Goal: Transaction & Acquisition: Register for event/course

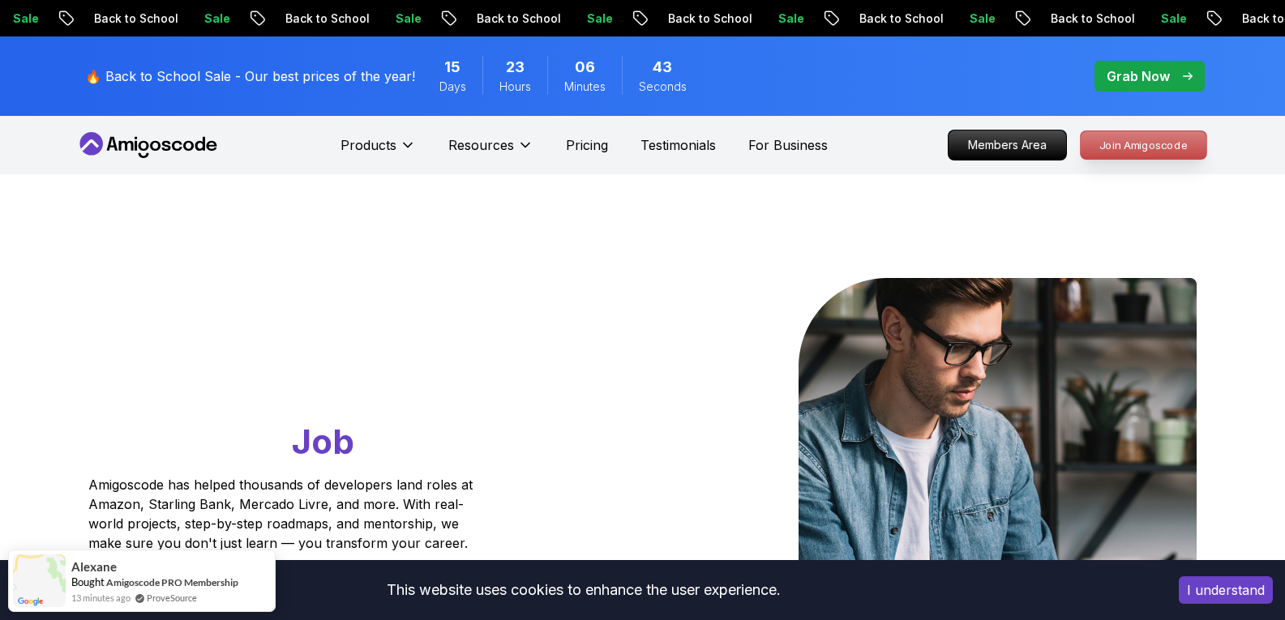
click at [1151, 152] on p "Join Amigoscode" at bounding box center [1144, 145] width 126 height 28
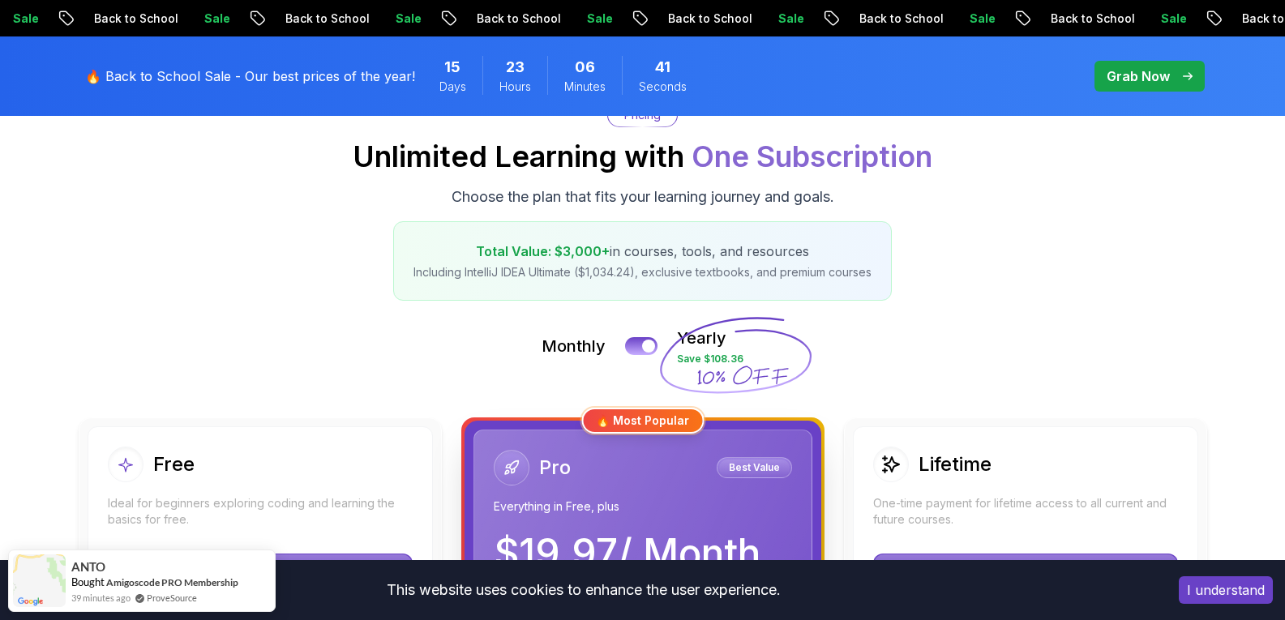
scroll to position [162, 0]
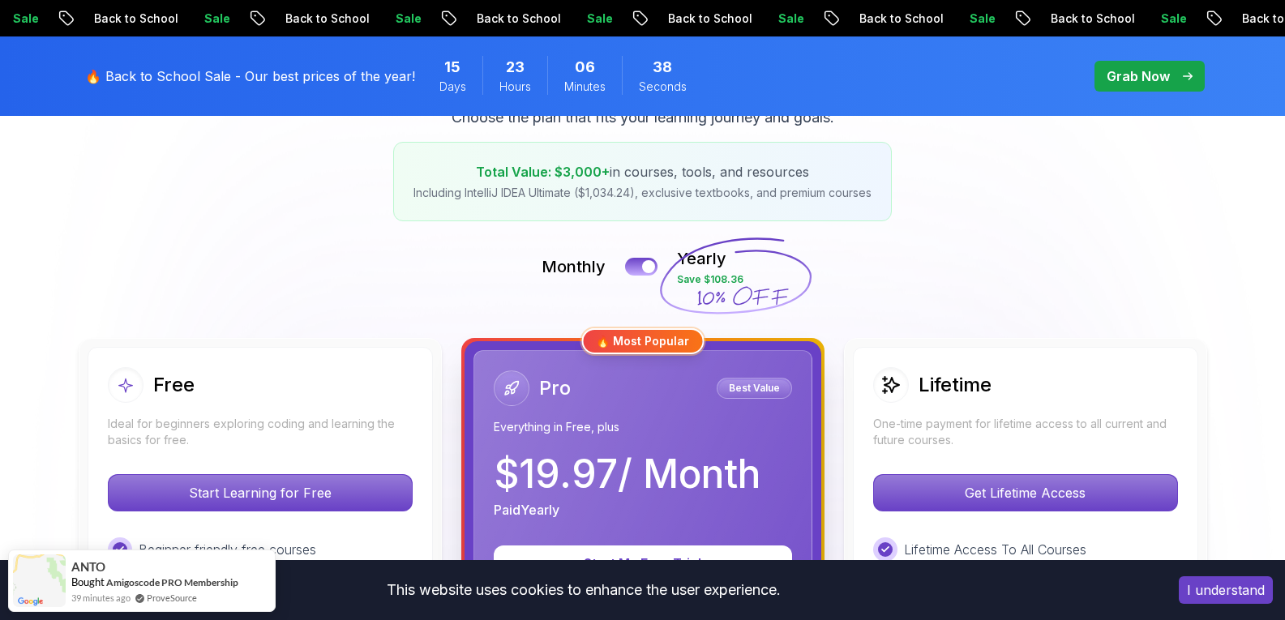
scroll to position [243, 0]
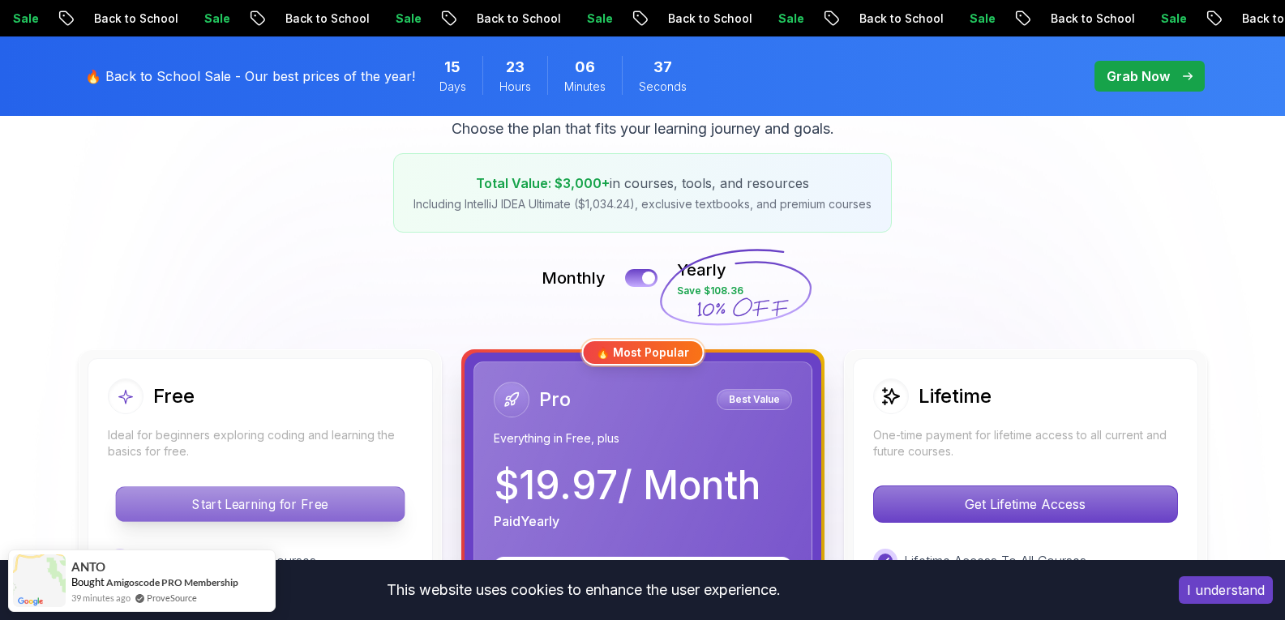
click at [307, 494] on p "Start Learning for Free" at bounding box center [260, 504] width 288 height 34
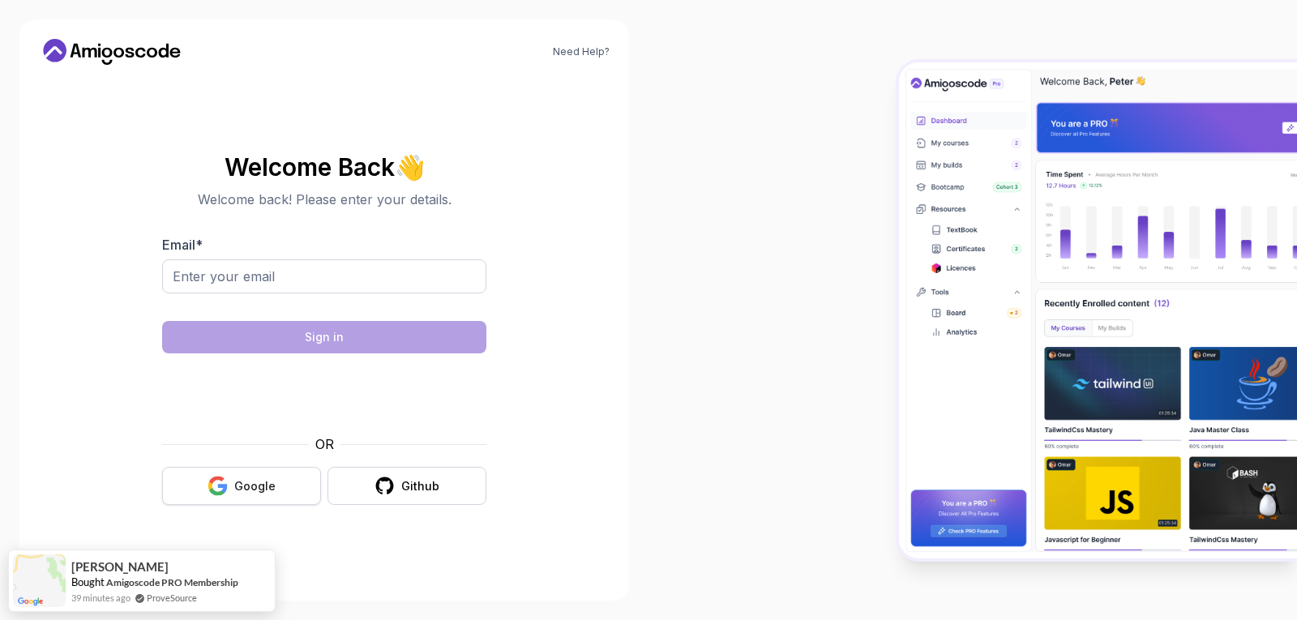
click at [235, 490] on div "Google" at bounding box center [254, 486] width 41 height 16
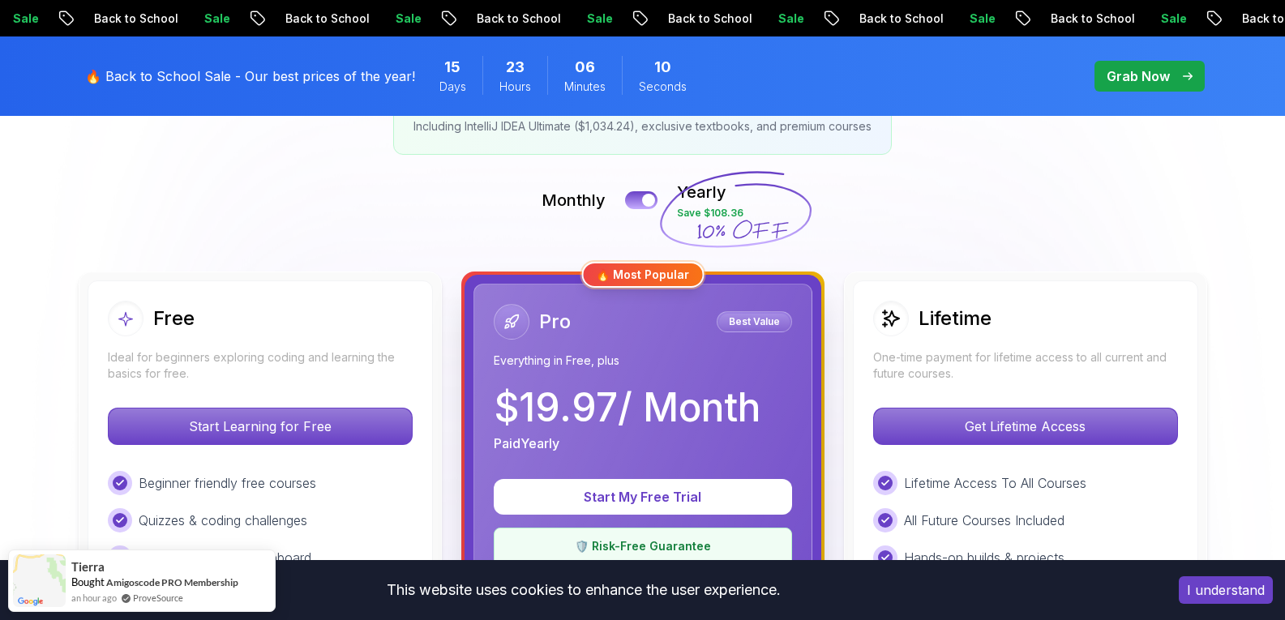
scroll to position [324, 0]
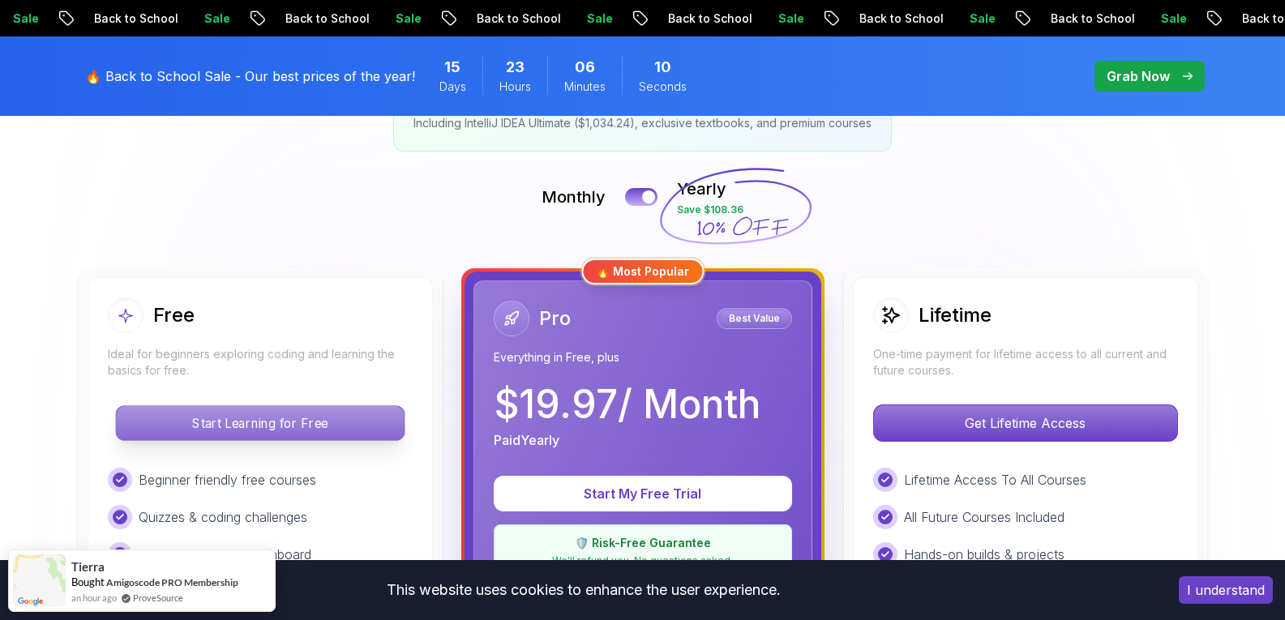
click at [270, 433] on p "Start Learning for Free" at bounding box center [260, 423] width 288 height 34
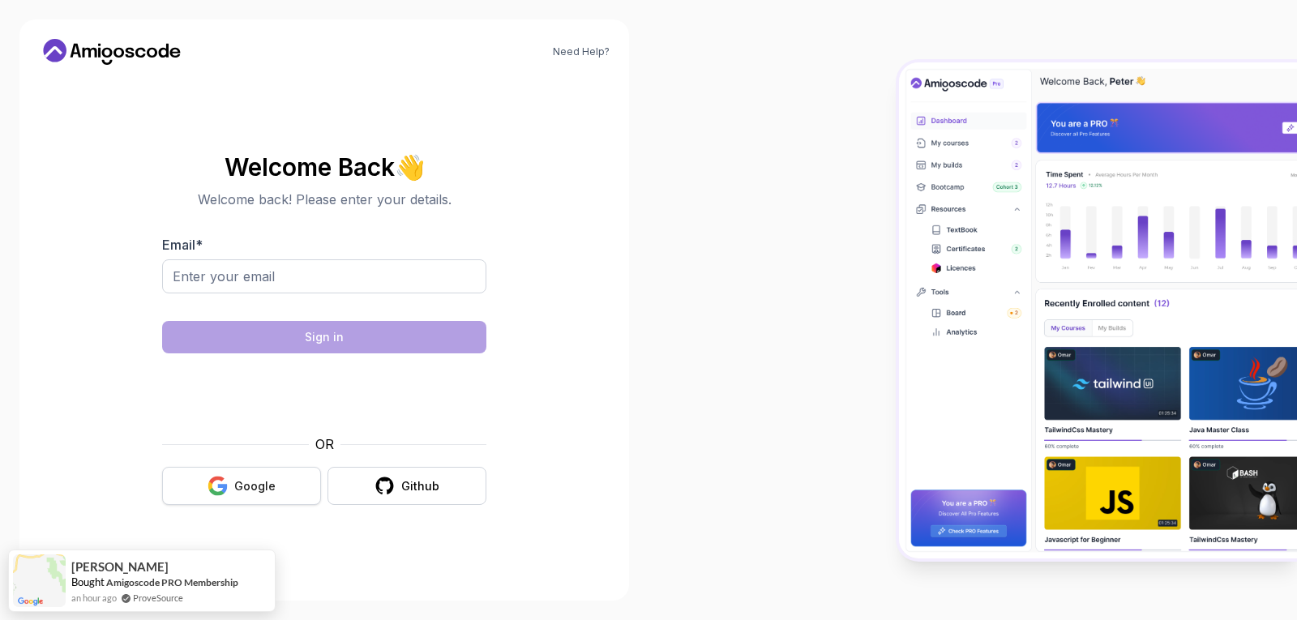
click at [246, 493] on div "Google" at bounding box center [254, 486] width 41 height 16
click at [280, 264] on input "Email *" at bounding box center [324, 276] width 324 height 34
click at [361, 272] on input "Email *" at bounding box center [324, 276] width 324 height 34
type input "jme192323@gmail.com"
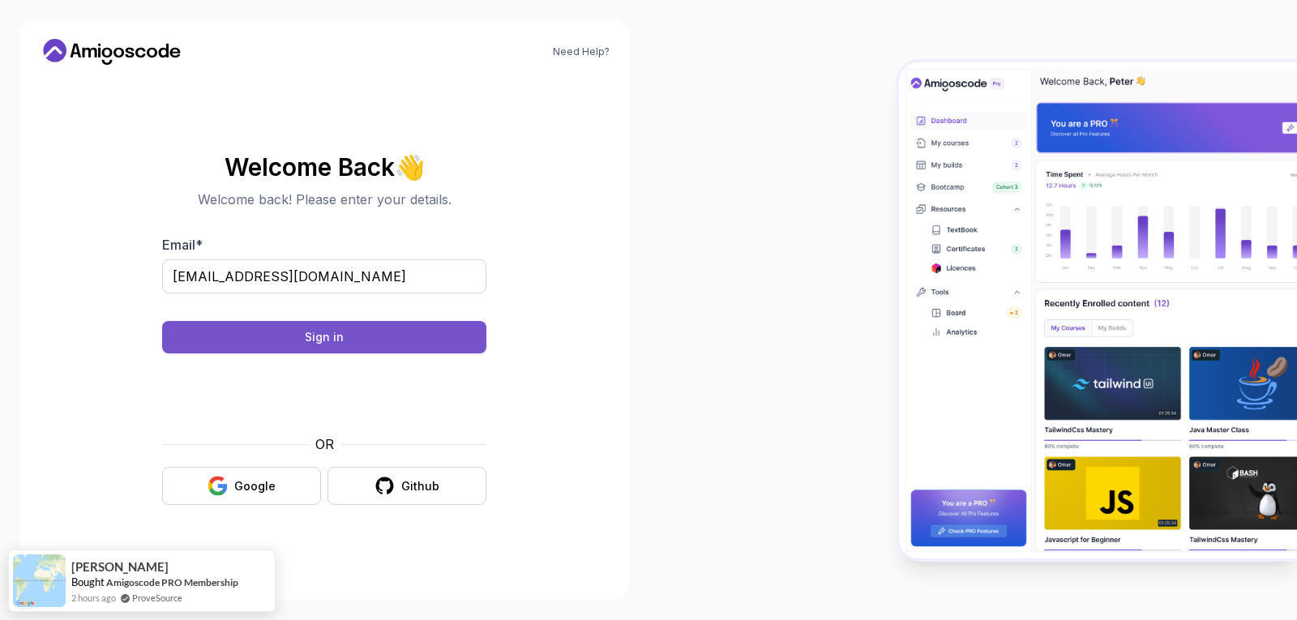
click at [382, 337] on button "Sign in" at bounding box center [324, 337] width 324 height 32
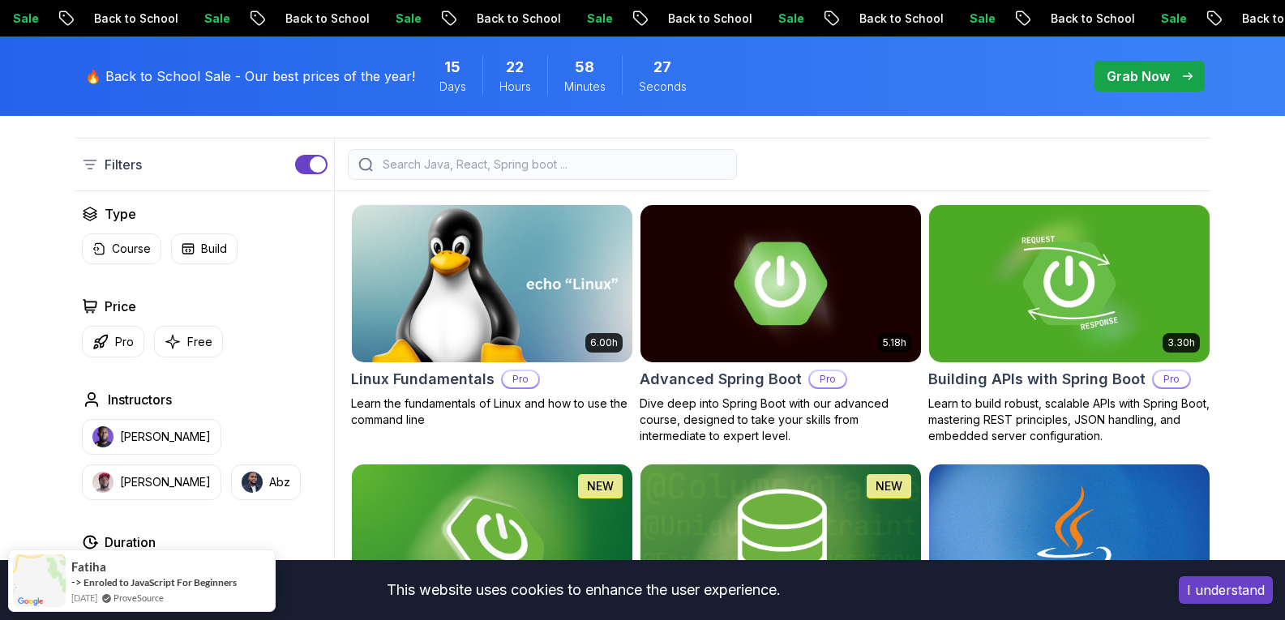
scroll to position [405, 0]
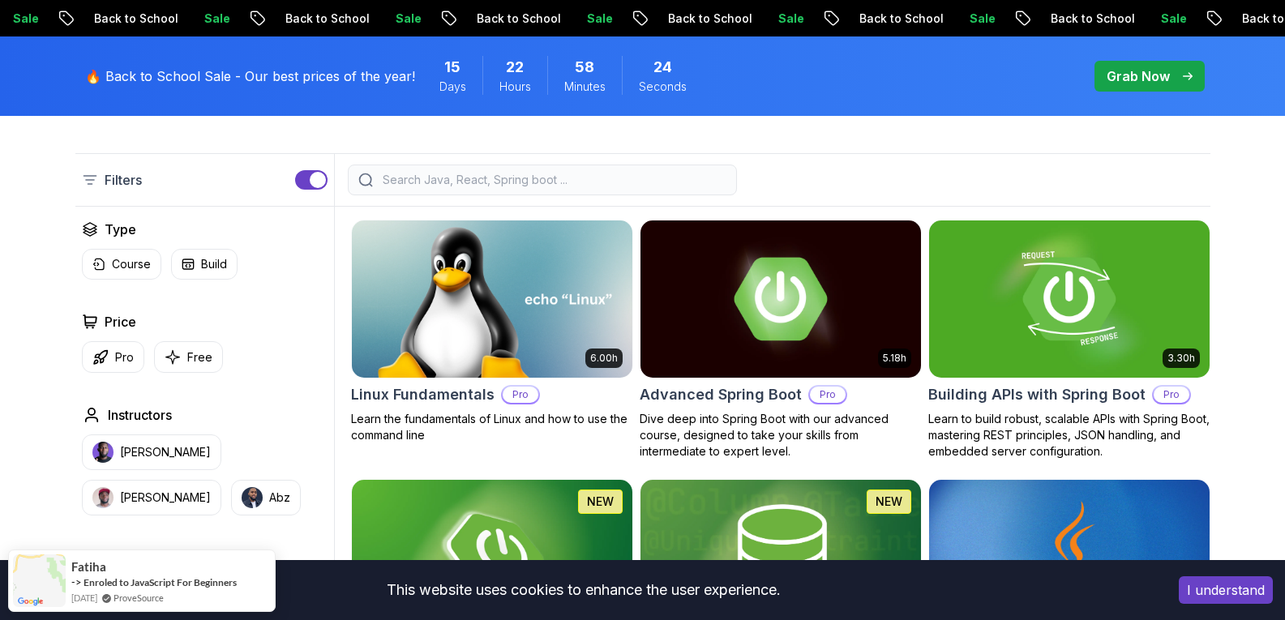
click at [1231, 584] on button "I understand" at bounding box center [1226, 590] width 94 height 28
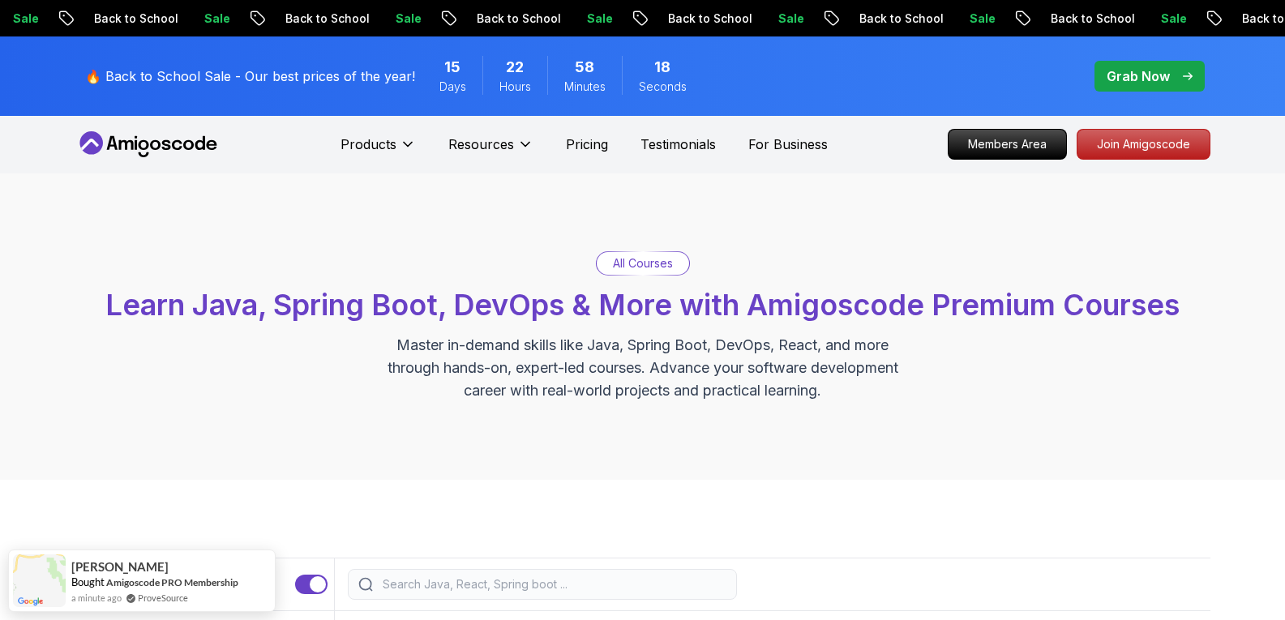
scroll to position [0, 0]
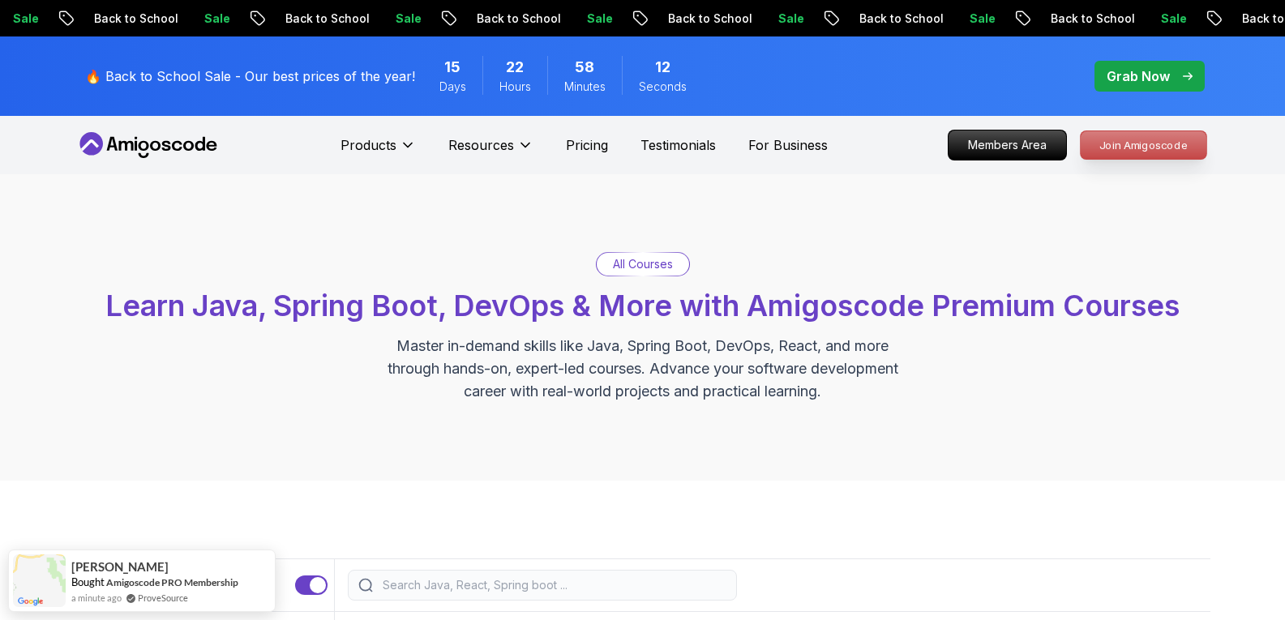
click at [1175, 143] on p "Join Amigoscode" at bounding box center [1144, 145] width 126 height 28
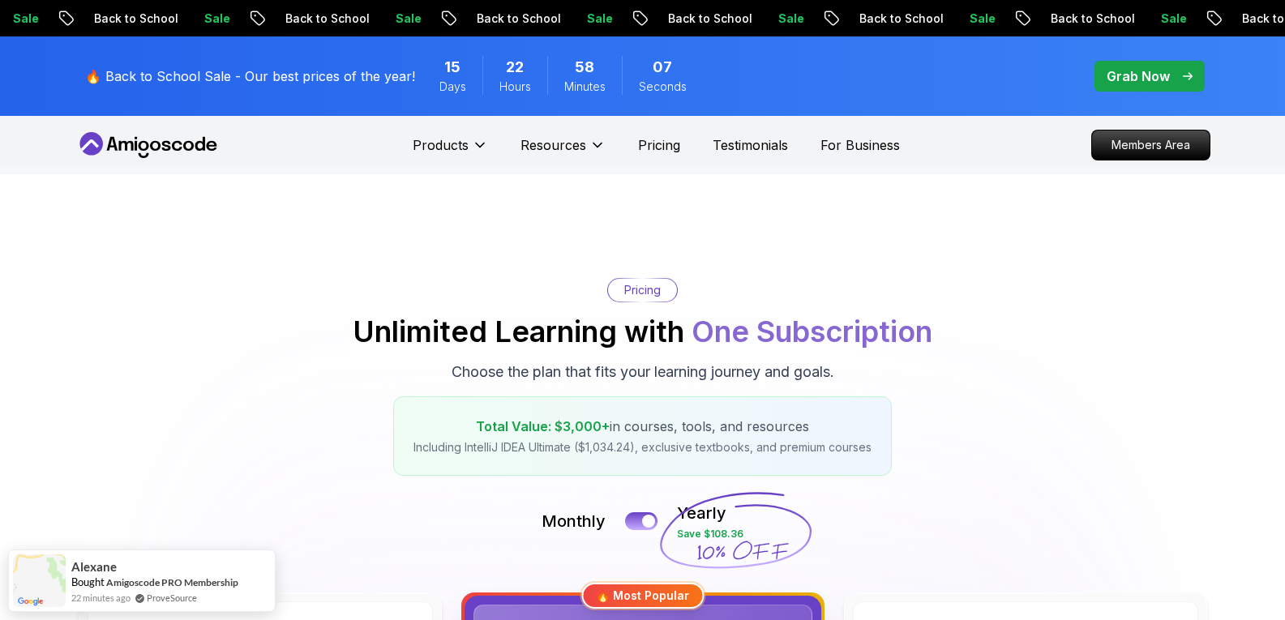
click at [202, 147] on icon at bounding box center [148, 145] width 146 height 26
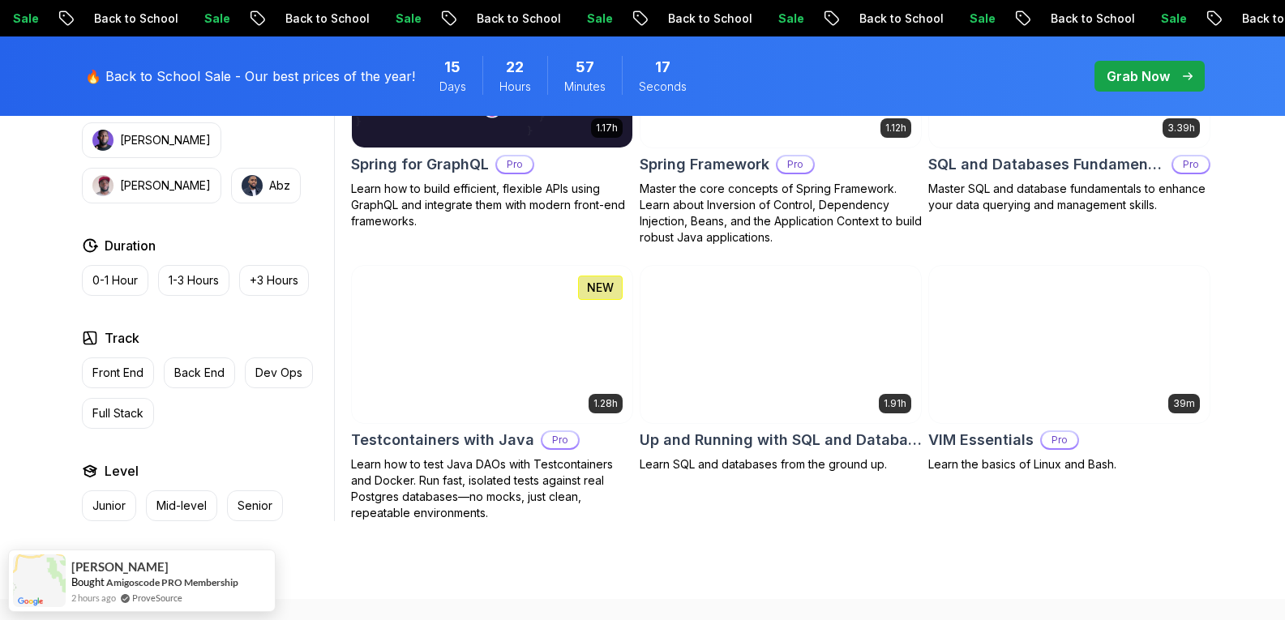
scroll to position [4215, 0]
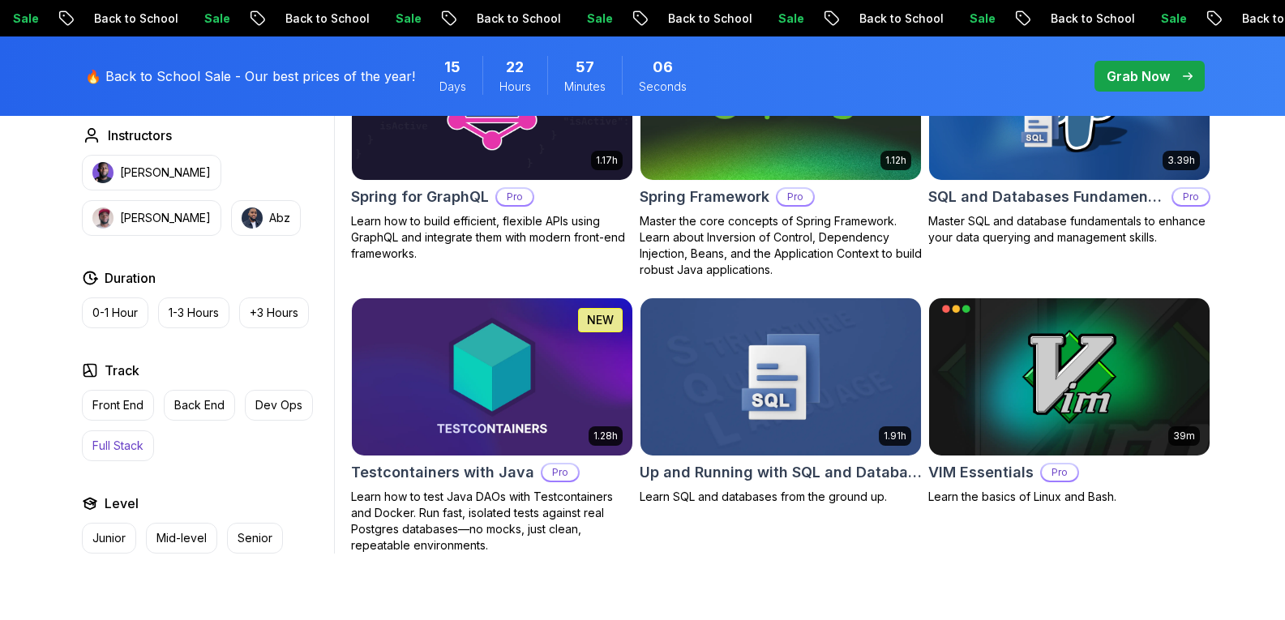
click at [119, 438] on p "Full Stack" at bounding box center [117, 446] width 51 height 16
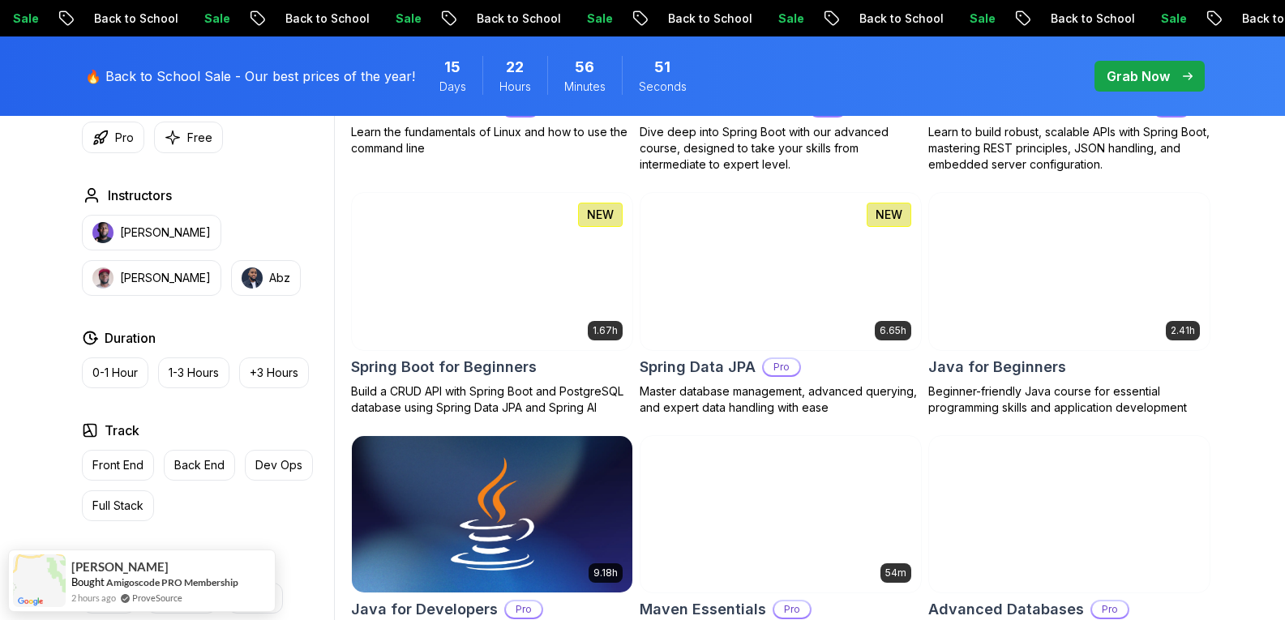
scroll to position [730, 0]
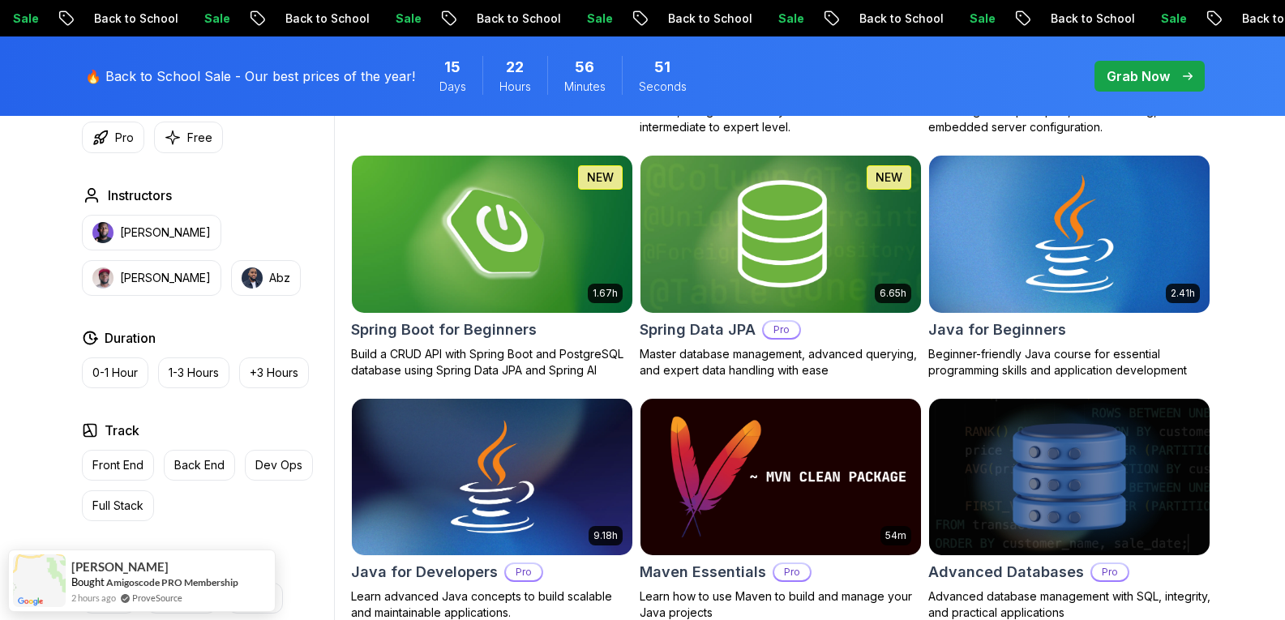
click at [1077, 220] on img at bounding box center [1069, 234] width 294 height 165
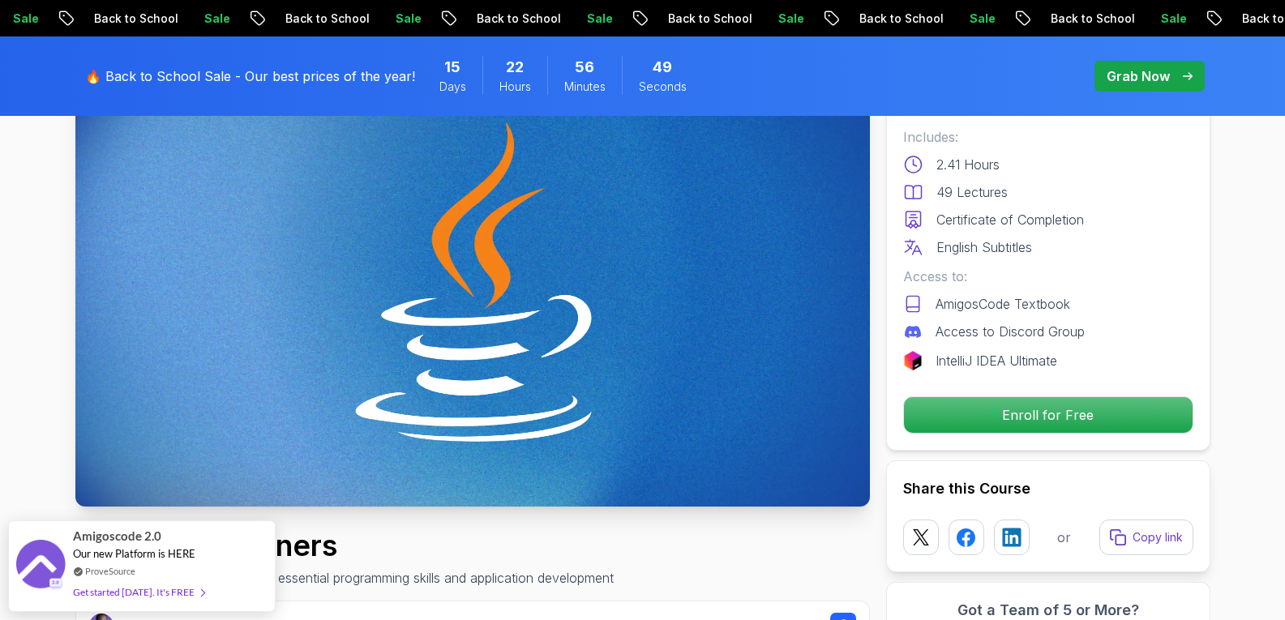
scroll to position [405, 0]
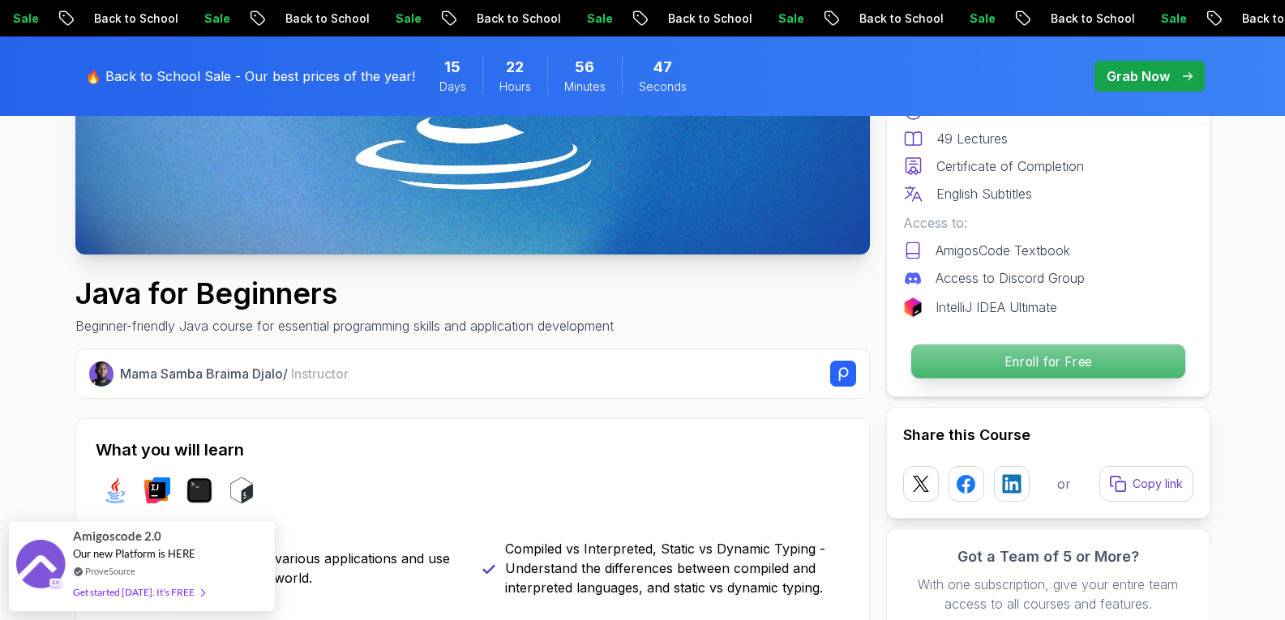
click at [994, 375] on p "Enroll for Free" at bounding box center [1047, 362] width 274 height 34
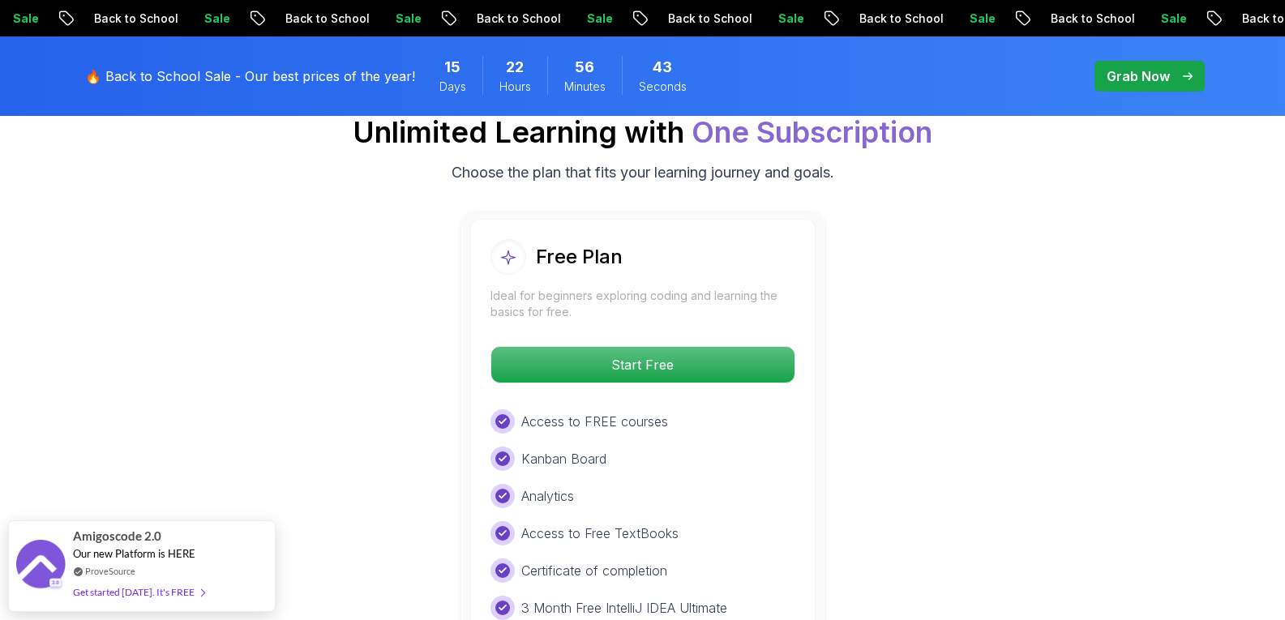
scroll to position [3314, 0]
